Goal: Task Accomplishment & Management: Use online tool/utility

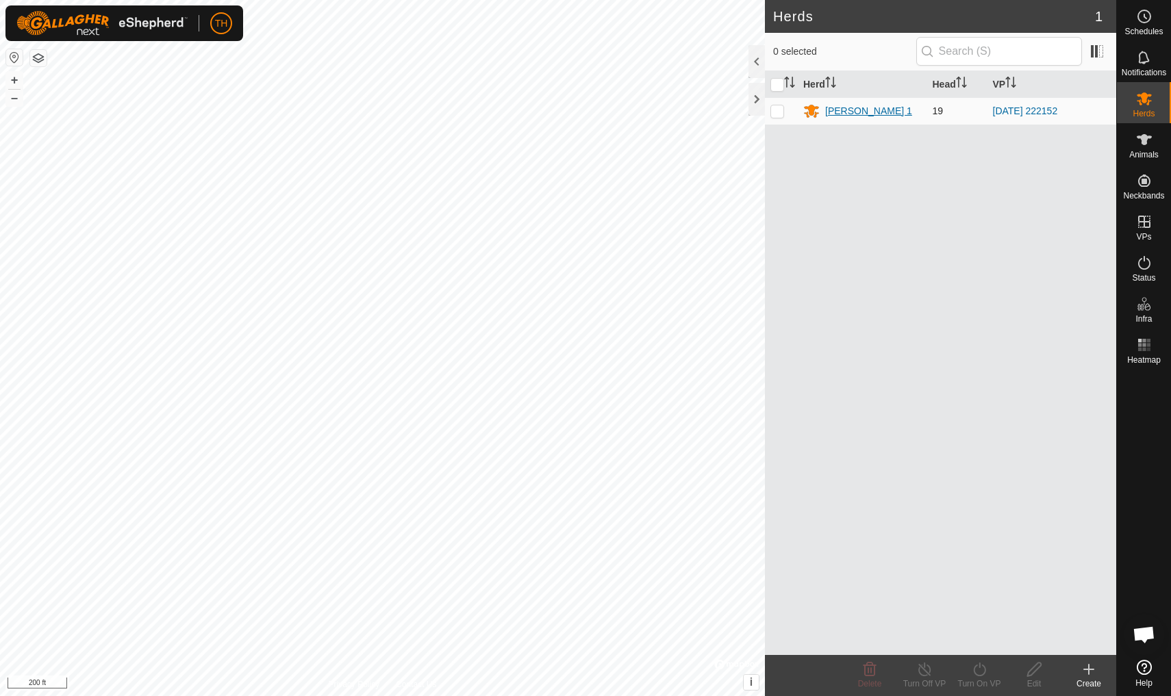
click at [839, 109] on div "[PERSON_NAME] 1" at bounding box center [868, 111] width 87 height 14
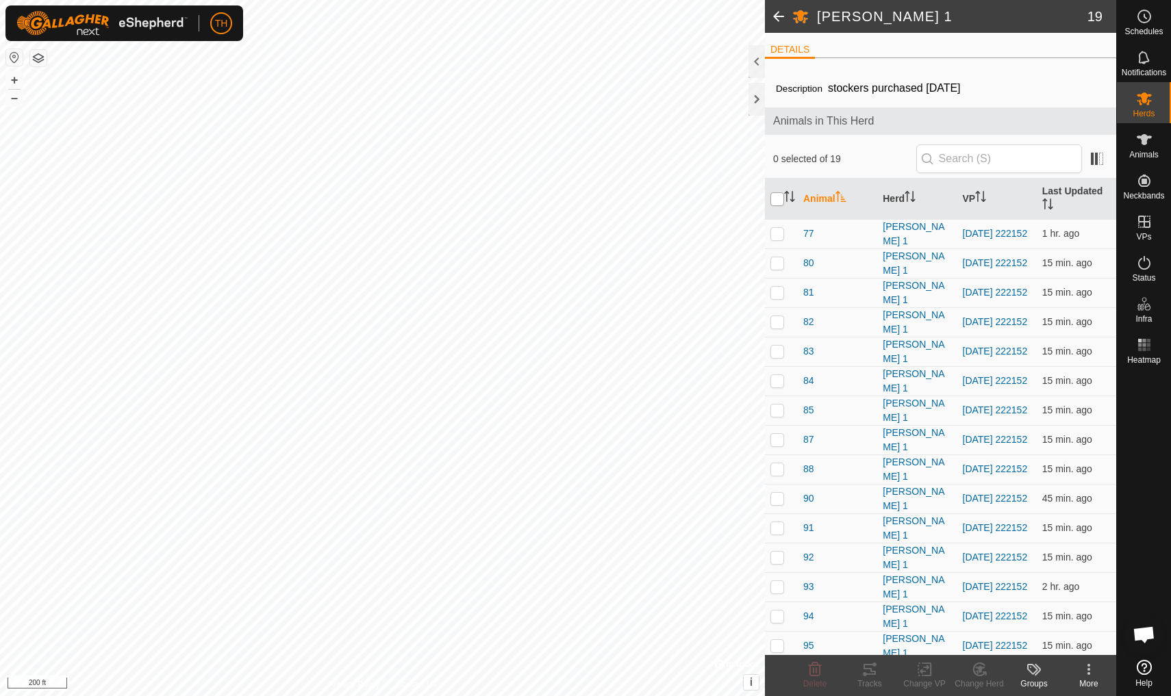
click at [778, 201] on input "checkbox" at bounding box center [777, 199] width 14 height 14
checkbox input "true"
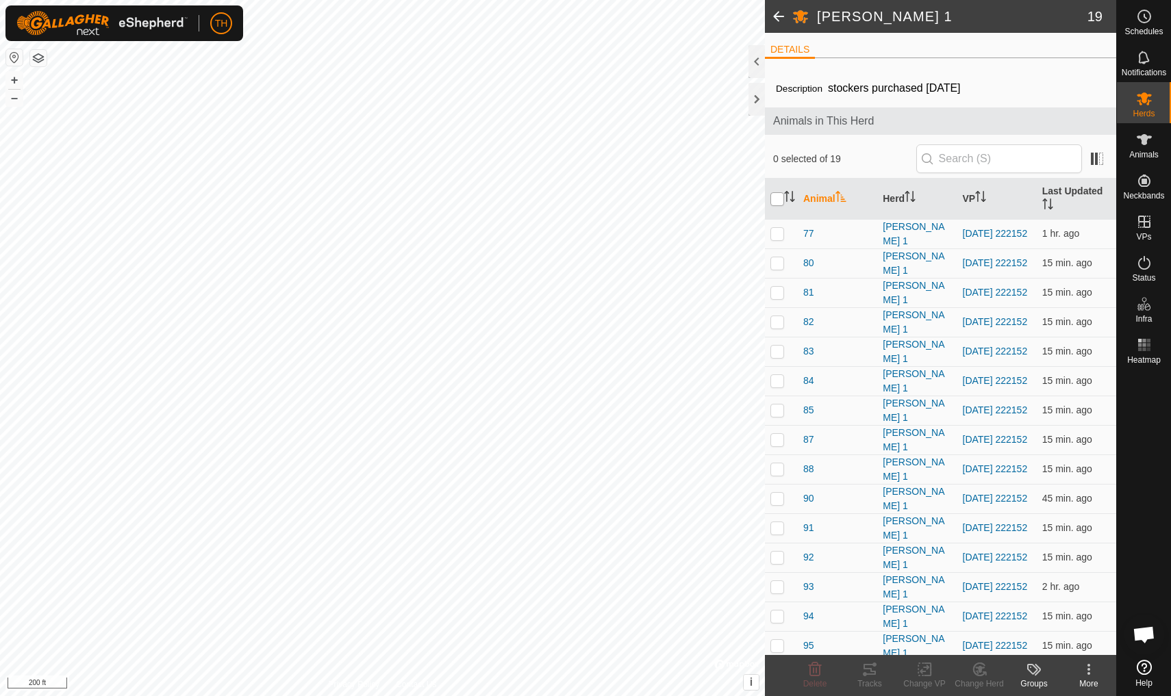
checkbox input "true"
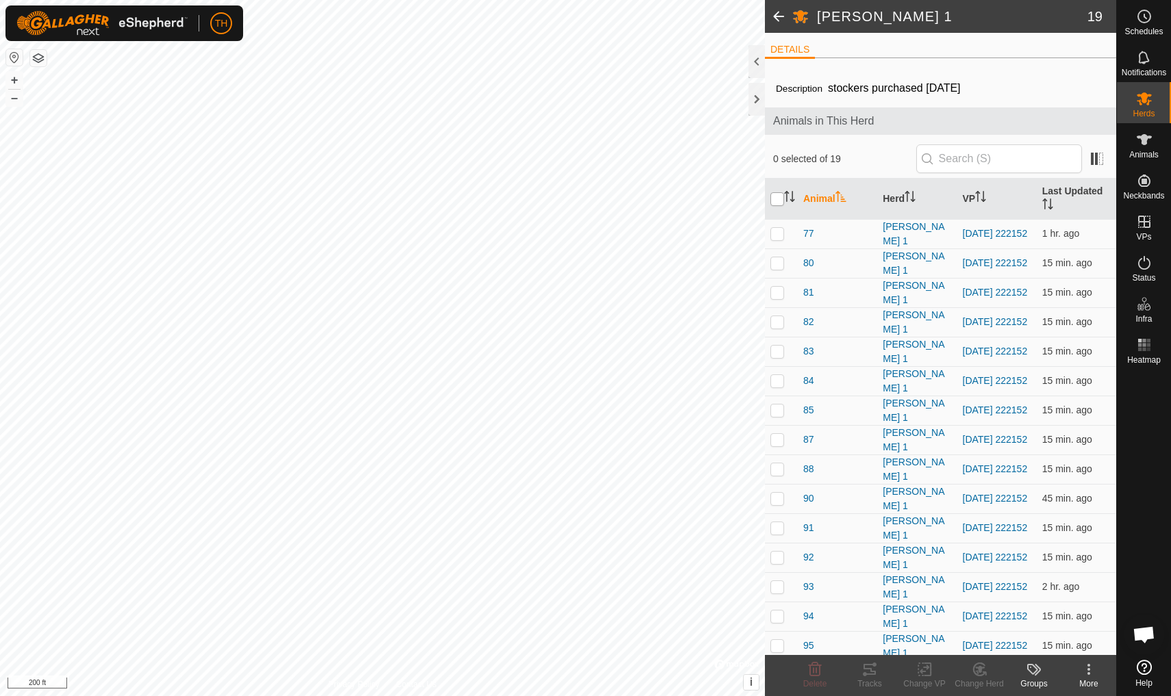
checkbox input "true"
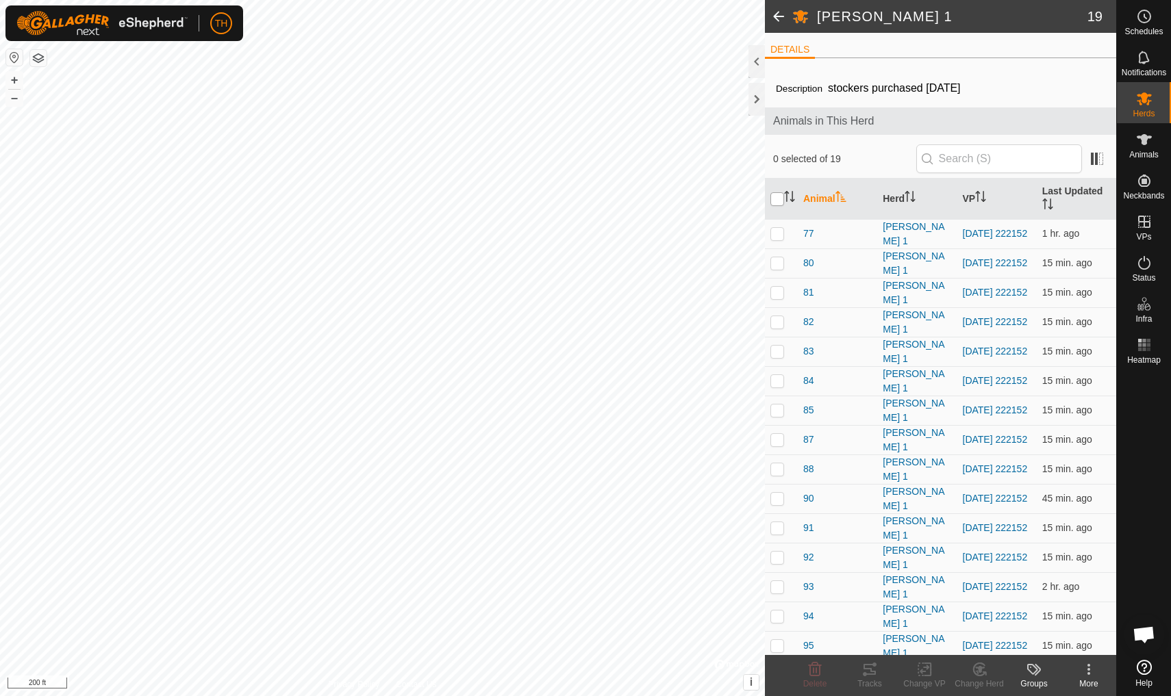
checkbox input "true"
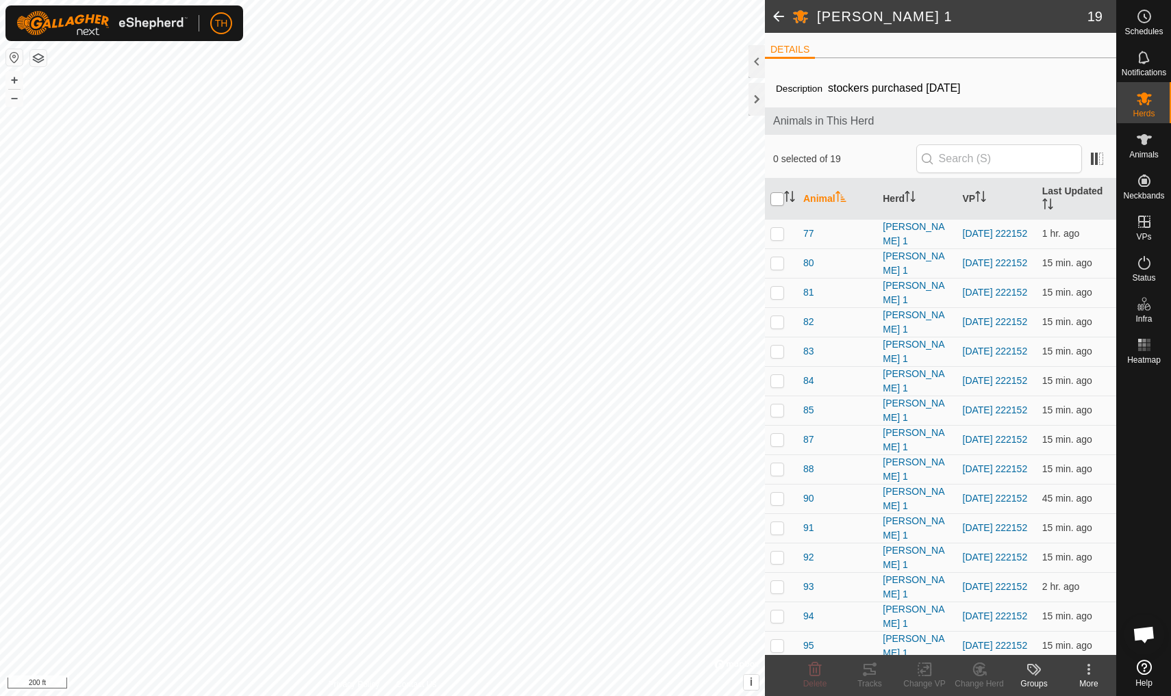
checkbox input "true"
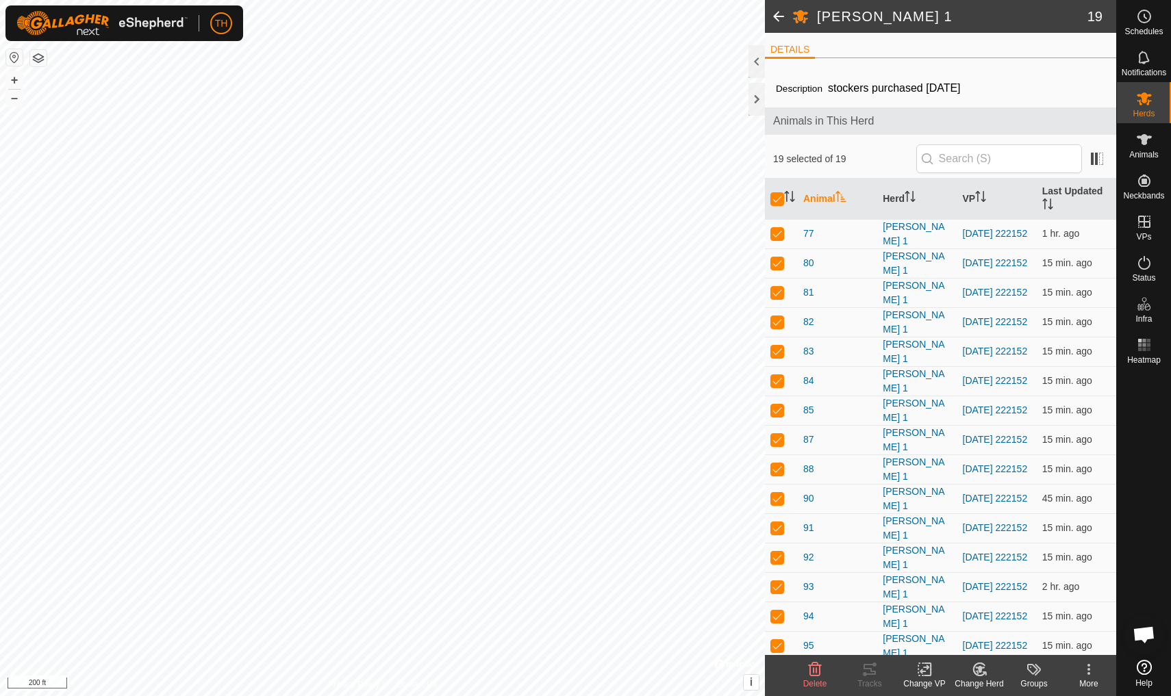
click at [906, 607] on icon at bounding box center [924, 669] width 17 height 16
click at [906, 607] on span "Choose VP..." at bounding box center [959, 610] width 63 height 16
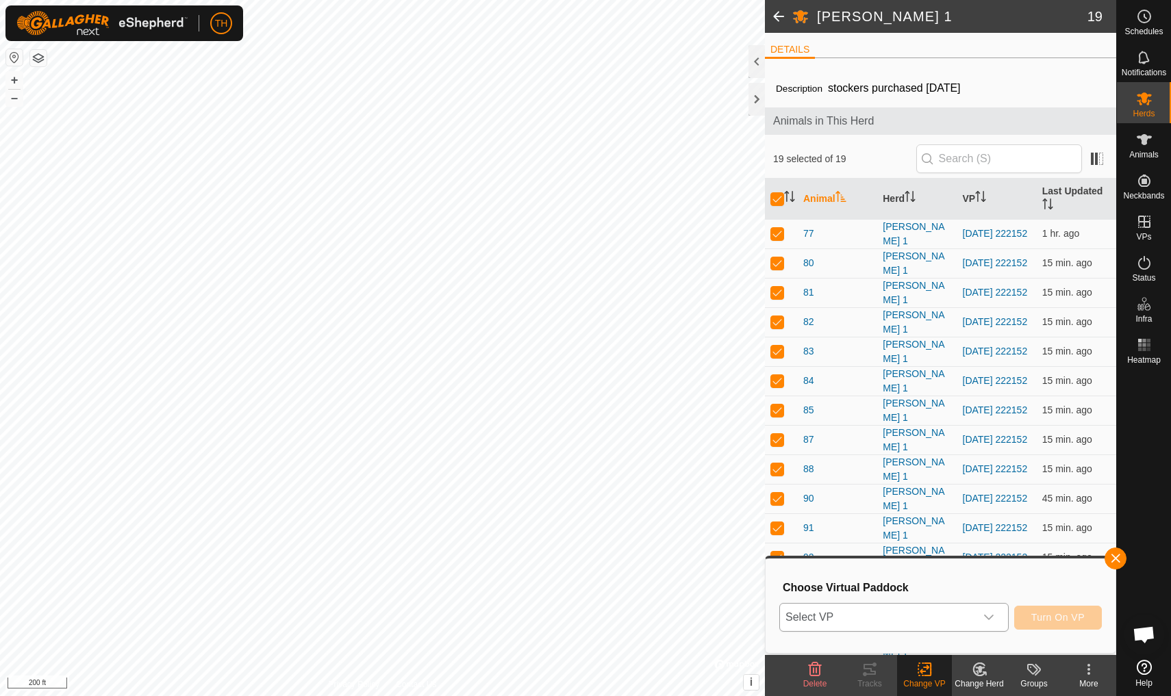
click at [906, 607] on icon "dropdown trigger" at bounding box center [988, 617] width 11 height 11
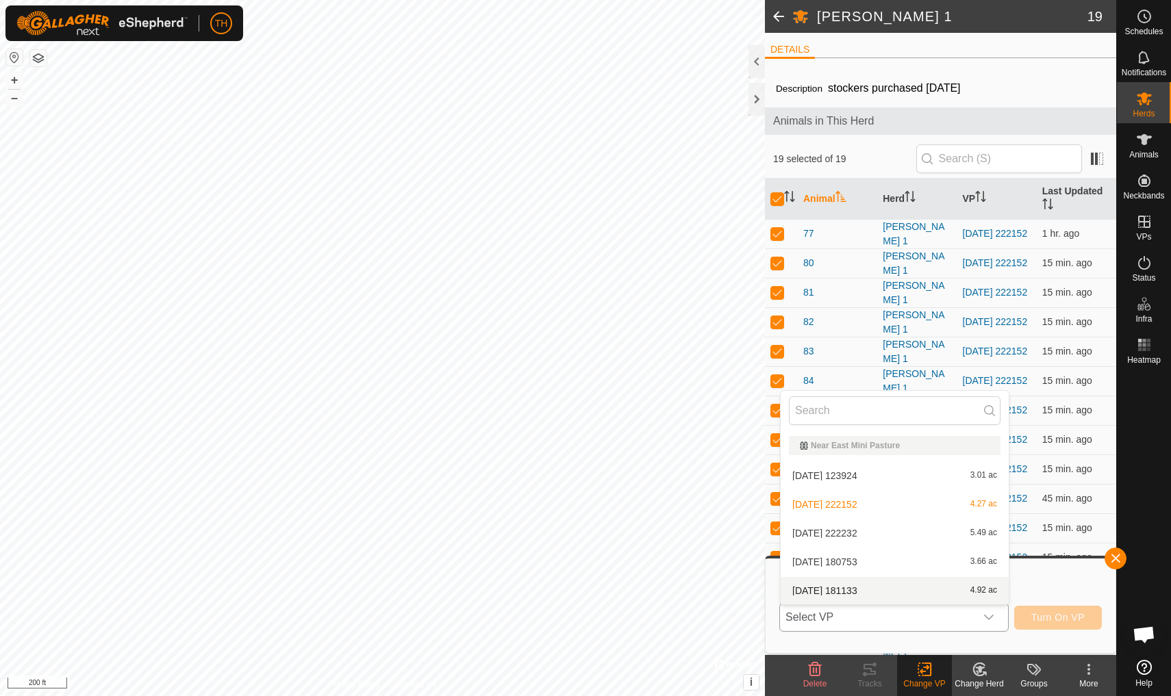
click at [850, 591] on span "[DATE] 181133" at bounding box center [824, 591] width 65 height 10
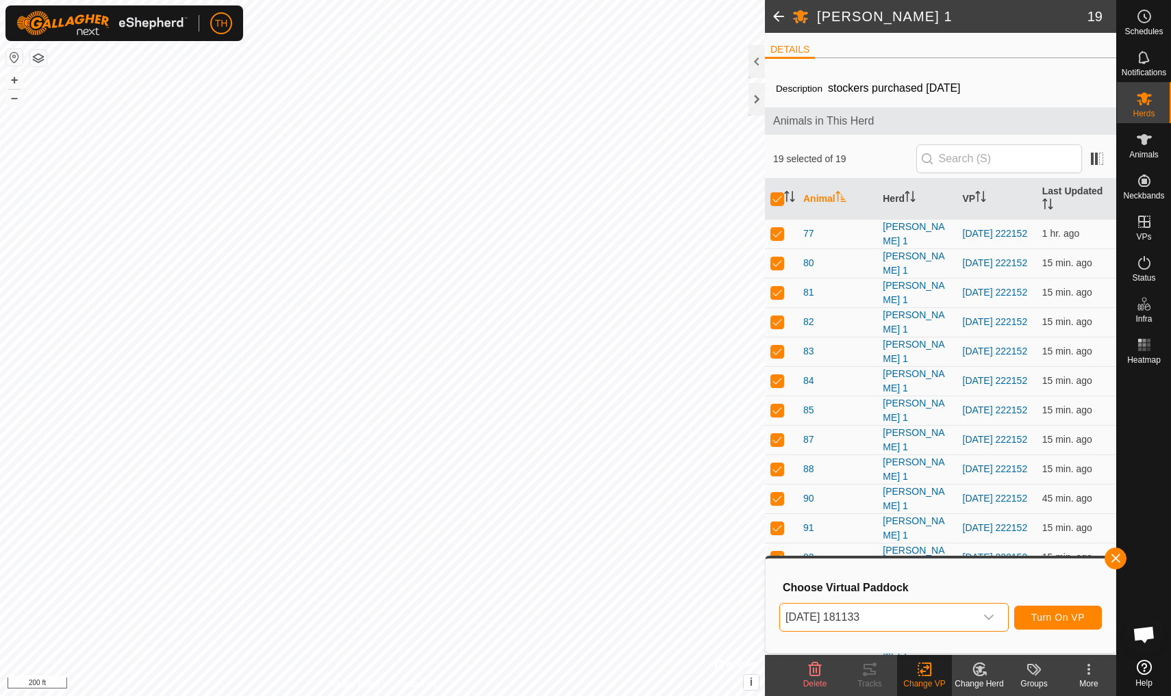
click at [906, 607] on span "Turn On VP" at bounding box center [1057, 617] width 53 height 11
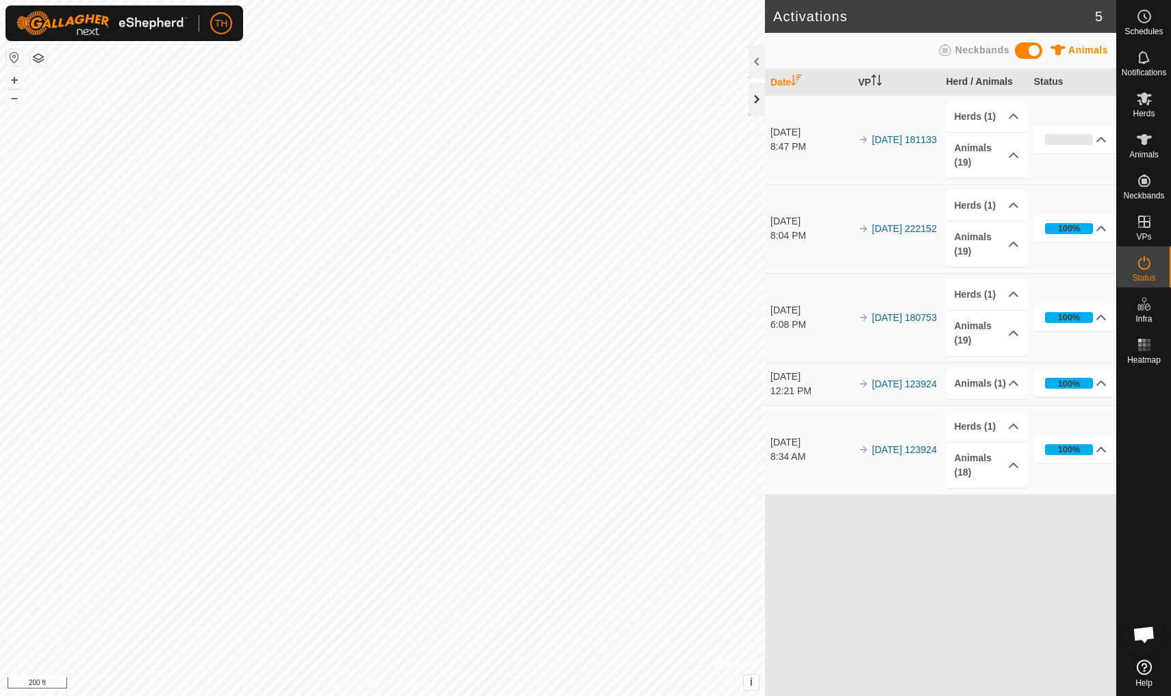
click at [757, 99] on div at bounding box center [756, 99] width 16 height 33
